Goal: Ask a question: Seek information or help from site administrators or community

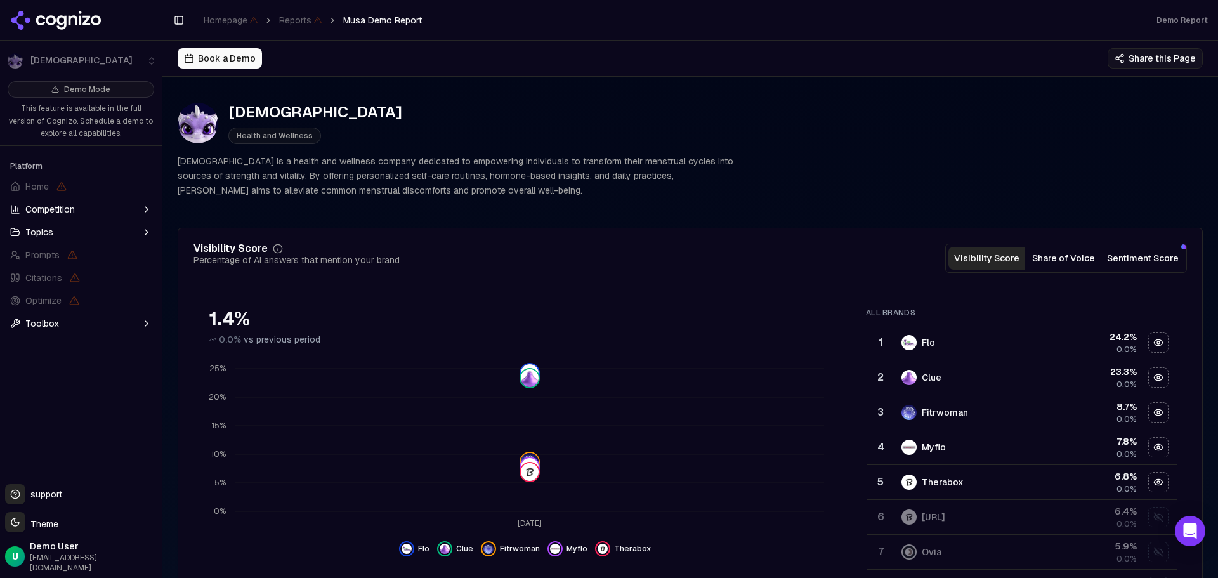
click at [110, 324] on button "Toolbox" at bounding box center [81, 324] width 152 height 20
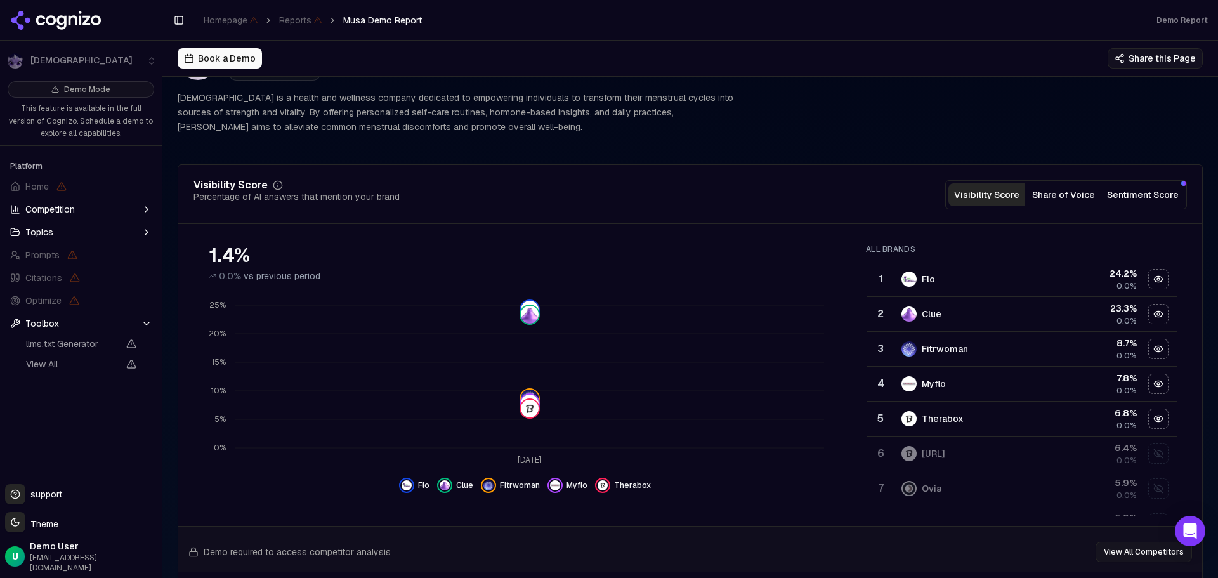
click at [1077, 196] on button "Share of Voice" at bounding box center [1064, 194] width 77 height 23
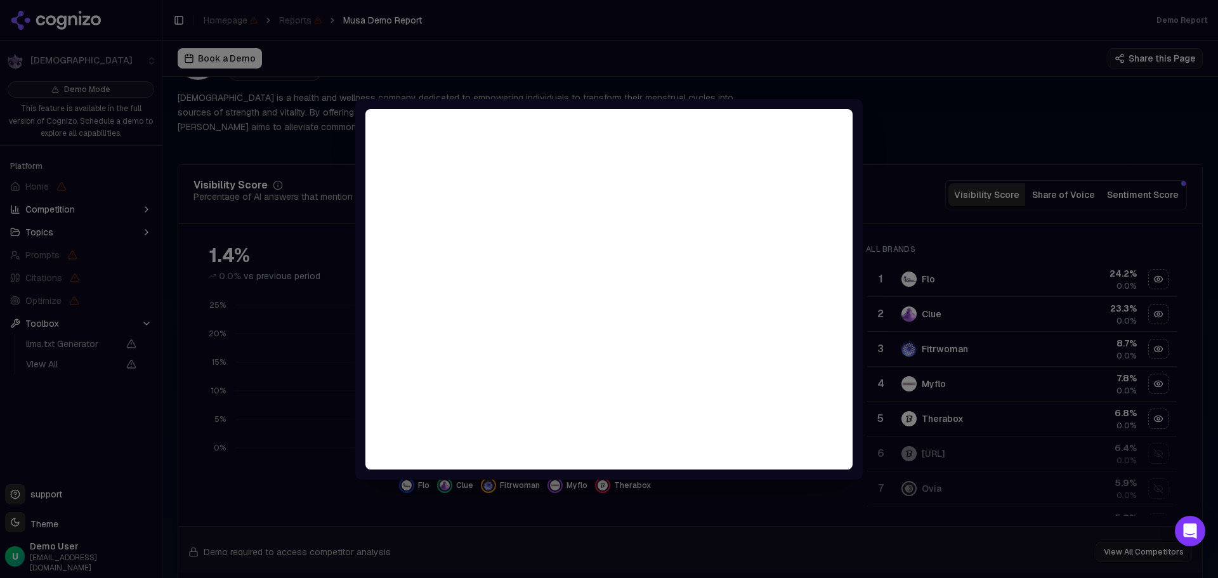
click at [940, 152] on div at bounding box center [609, 289] width 1218 height 578
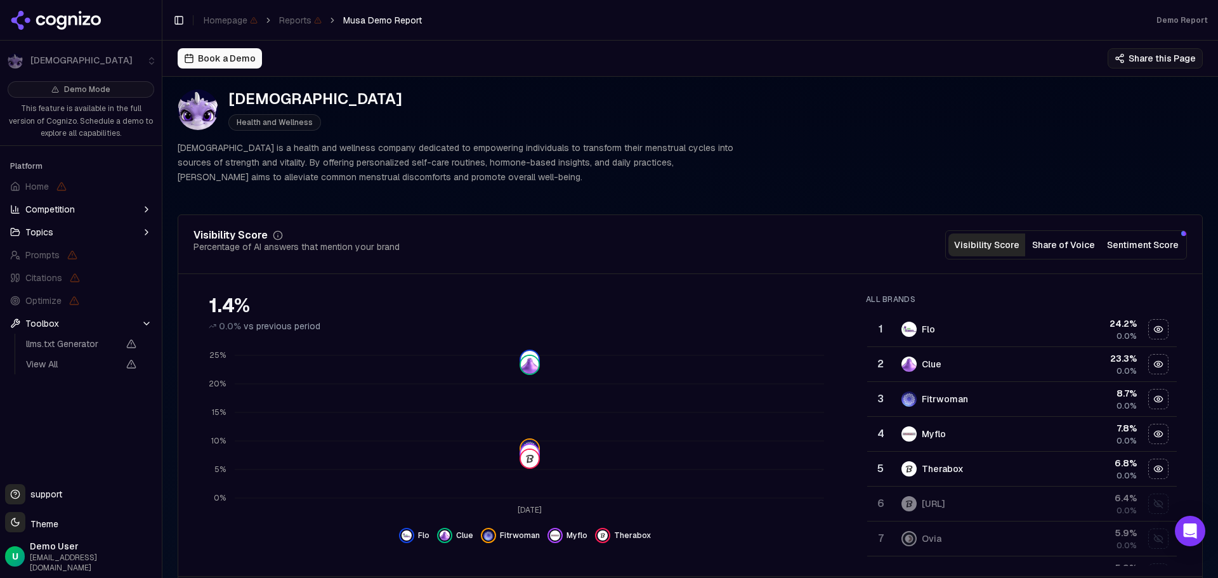
scroll to position [0, 0]
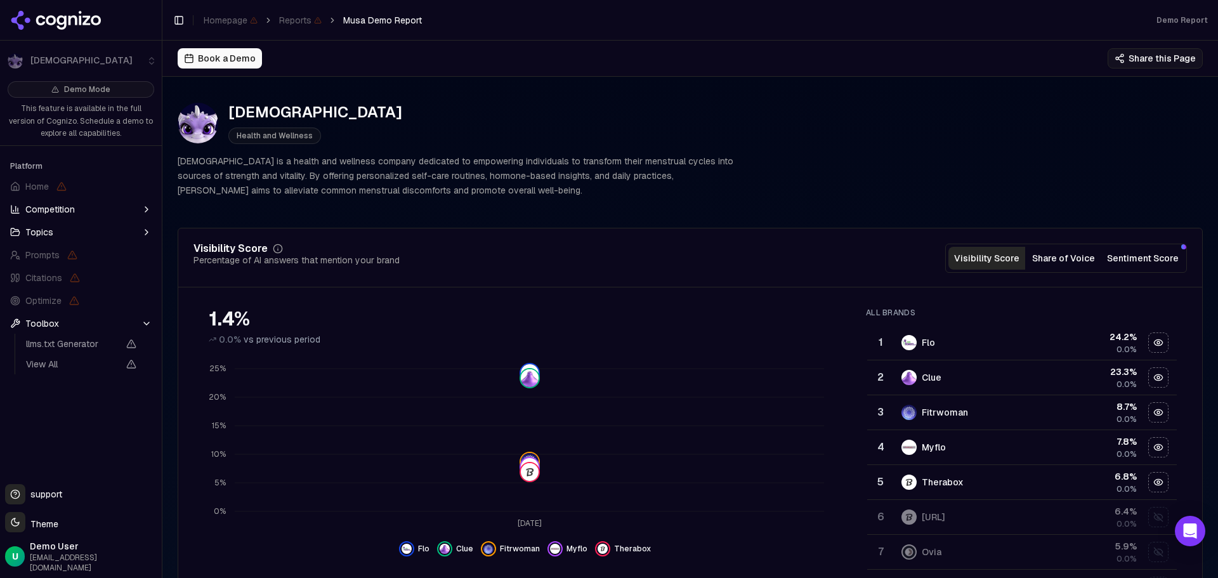
click at [35, 501] on span "support" at bounding box center [43, 494] width 37 height 13
click at [15, 505] on button "Support" at bounding box center [15, 494] width 20 height 20
click at [39, 527] on html "Musa Demo Mode This feature is available in the full version of Cognizo. Schedu…" at bounding box center [609, 289] width 1218 height 578
click at [26, 468] on div "Light" at bounding box center [45, 466] width 75 height 20
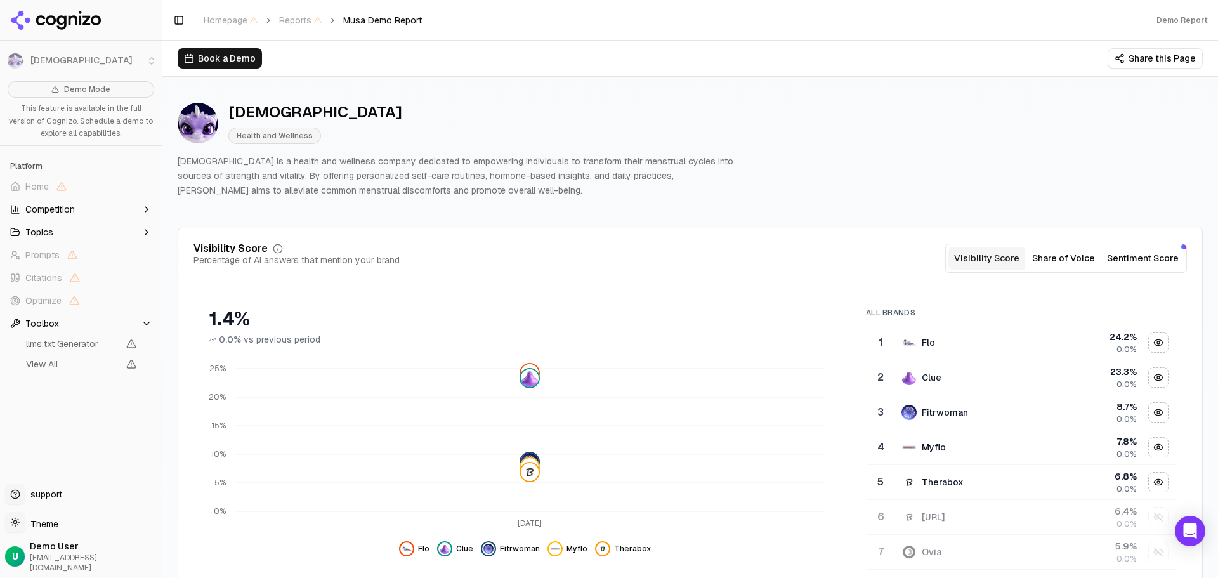
click at [41, 501] on span "support" at bounding box center [43, 494] width 37 height 13
click at [46, 534] on html "Musa Demo Mode This feature is available in the full version of Cognizo. Schedu…" at bounding box center [609, 289] width 1218 height 578
click at [27, 491] on div "Dark" at bounding box center [45, 486] width 75 height 20
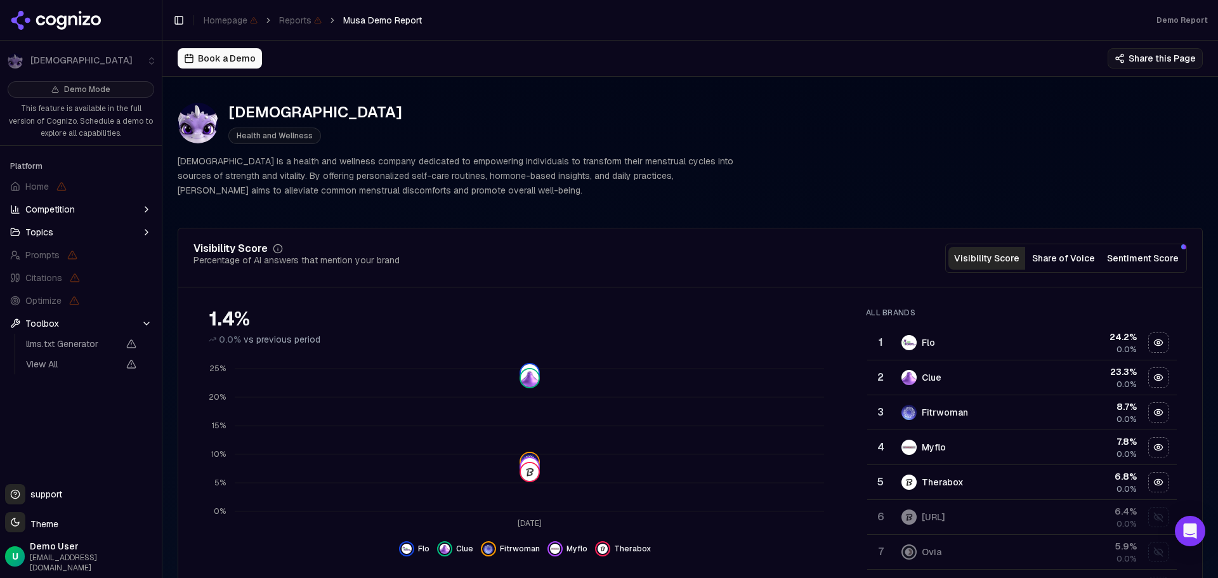
click at [22, 503] on button "Support" at bounding box center [15, 494] width 20 height 20
click at [38, 501] on span "support" at bounding box center [43, 494] width 37 height 13
